Goal: Task Accomplishment & Management: Manage account settings

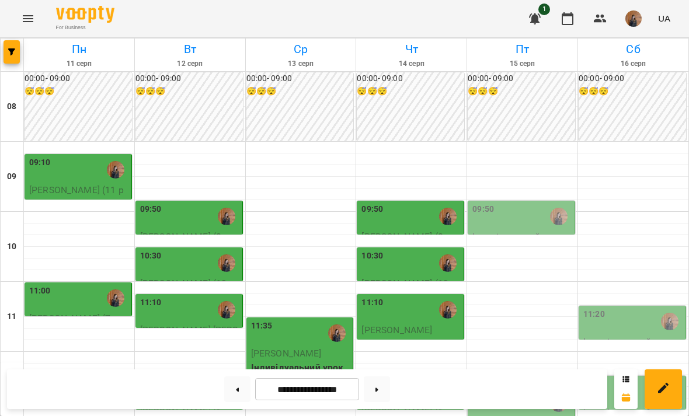
scroll to position [122, 0]
click at [445, 250] on div at bounding box center [447, 263] width 27 height 27
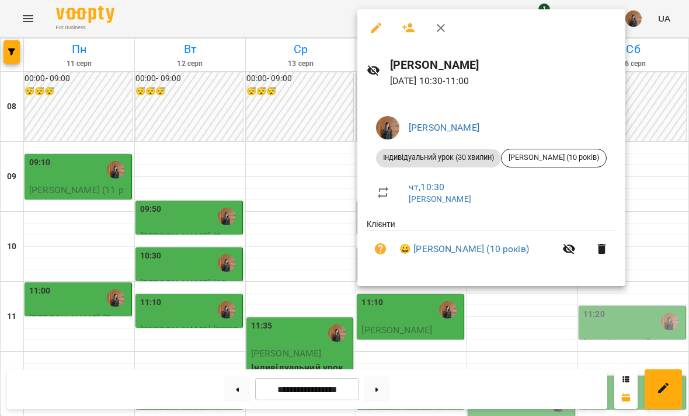
click at [351, 146] on div at bounding box center [344, 208] width 689 height 416
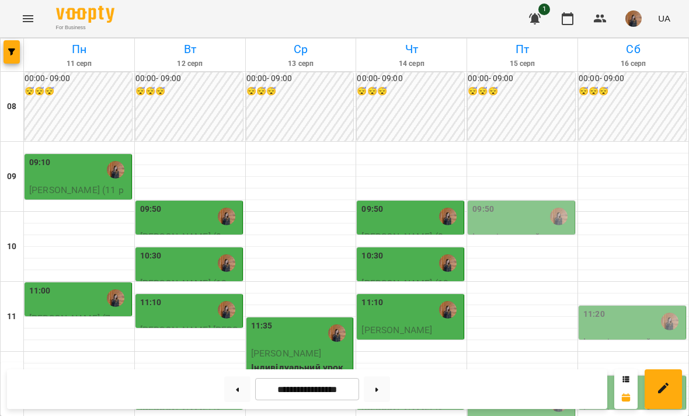
scroll to position [198, 0]
click at [424, 297] on div "11:10" at bounding box center [411, 310] width 100 height 27
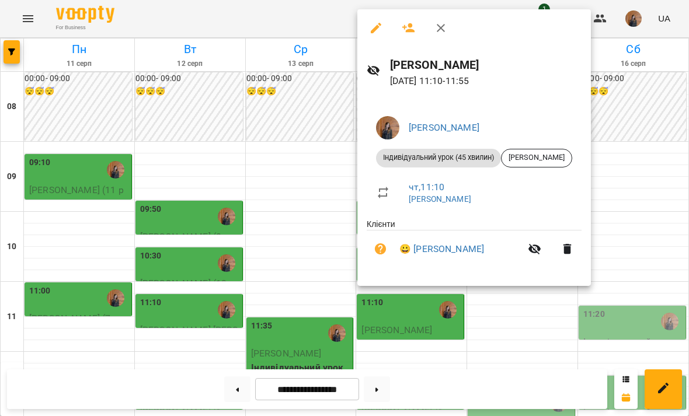
click at [311, 192] on div at bounding box center [344, 208] width 689 height 416
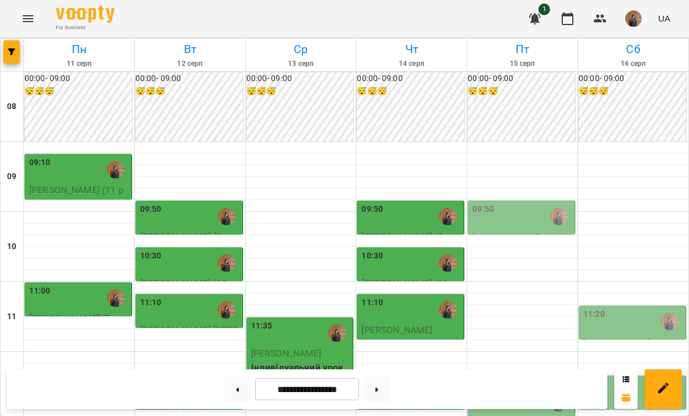
scroll to position [335, 0]
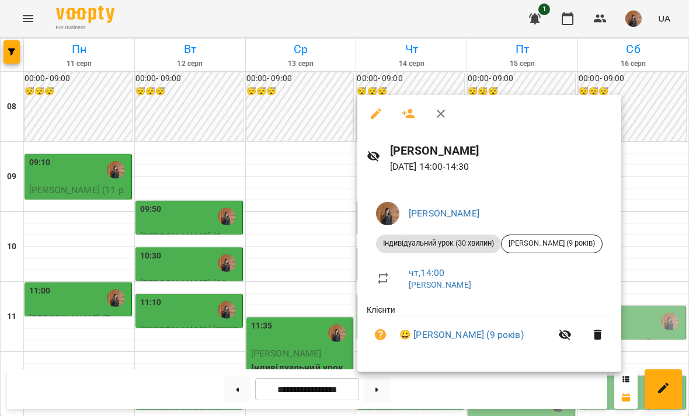
click at [311, 281] on div at bounding box center [344, 208] width 689 height 416
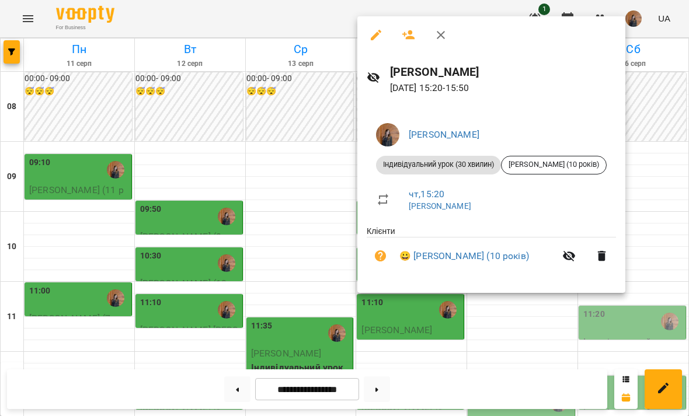
click at [137, 400] on div at bounding box center [344, 208] width 689 height 416
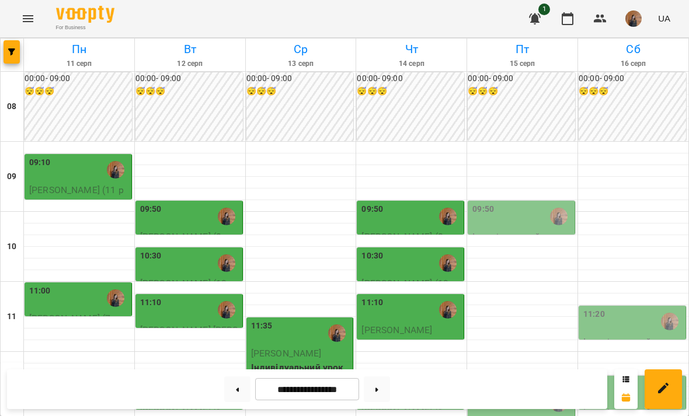
click at [136, 400] on div "**********" at bounding box center [307, 390] width 600 height 40
click at [135, 406] on div "**********" at bounding box center [307, 390] width 600 height 40
